Goal: Information Seeking & Learning: Learn about a topic

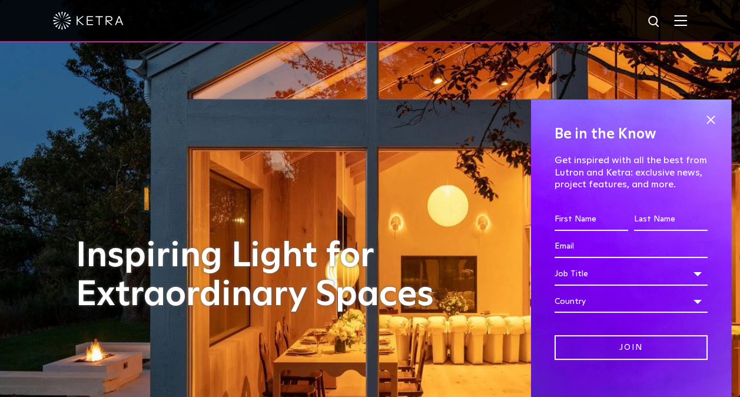
click at [687, 26] on img at bounding box center [681, 20] width 13 height 11
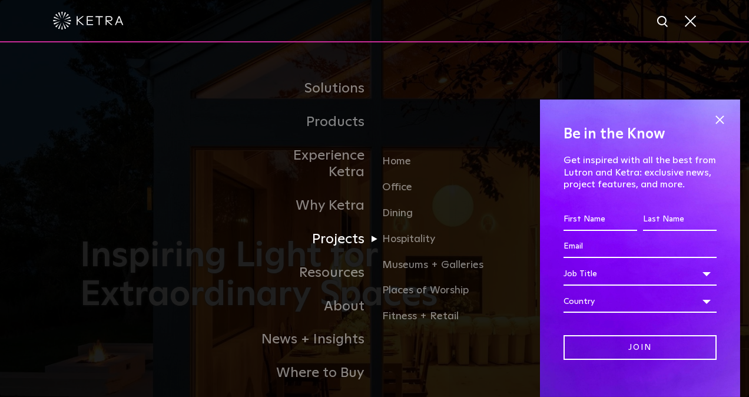
click at [341, 223] on link "Projects" at bounding box center [314, 240] width 121 height 34
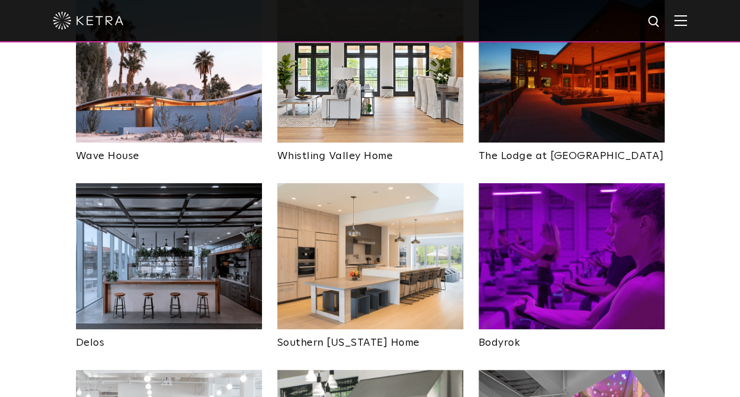
scroll to position [1767, 0]
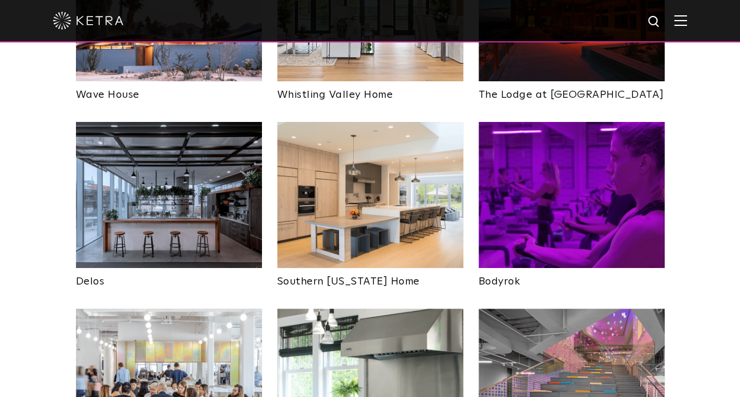
click at [508, 268] on link "Bodyrok" at bounding box center [572, 277] width 186 height 19
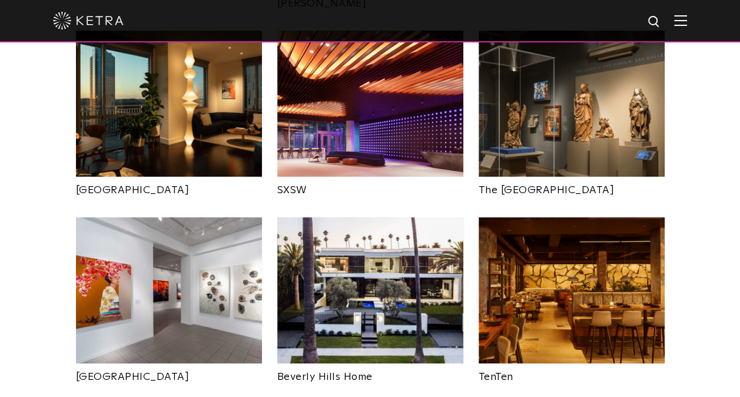
scroll to position [1060, 0]
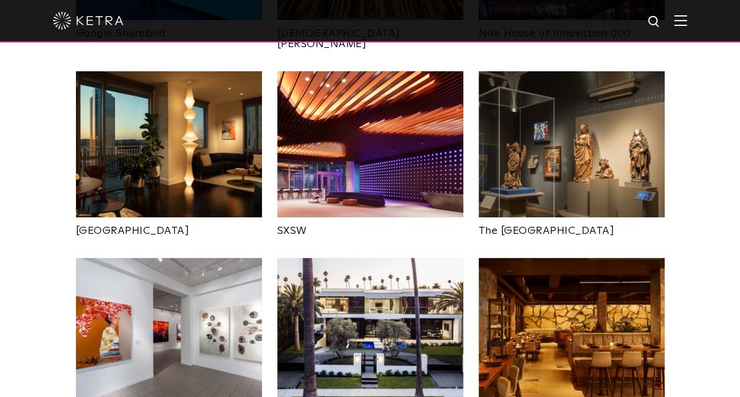
click at [687, 25] on img at bounding box center [681, 20] width 13 height 11
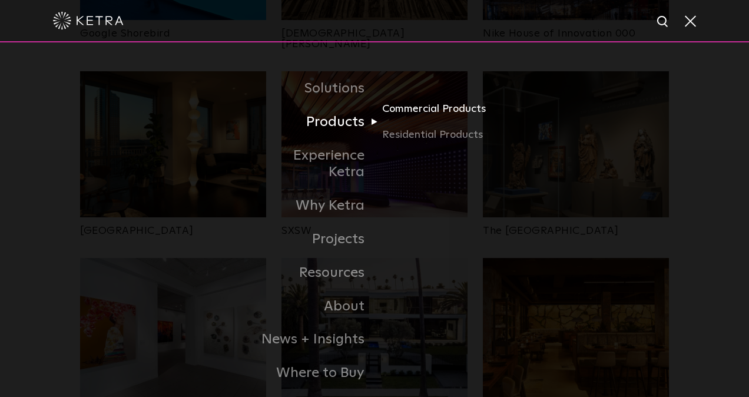
click at [431, 111] on link "Commercial Products" at bounding box center [438, 114] width 113 height 26
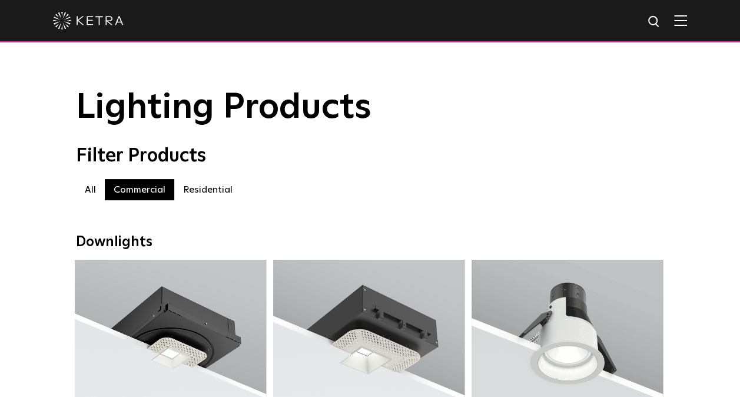
click at [687, 18] on img at bounding box center [681, 20] width 13 height 11
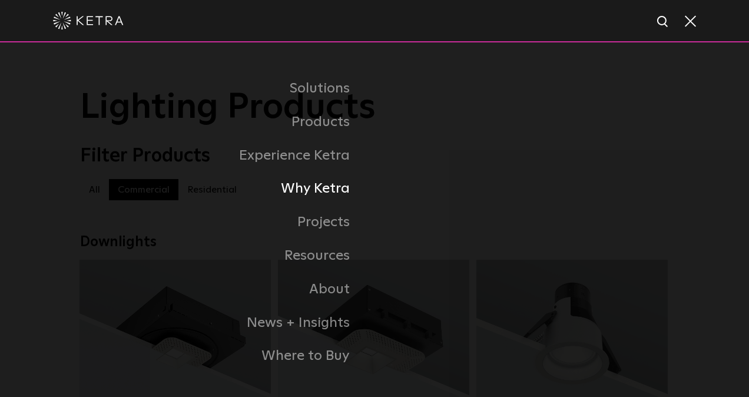
click at [330, 191] on link "Why Ketra" at bounding box center [227, 189] width 295 height 34
